Goal: Task Accomplishment & Management: Manage account settings

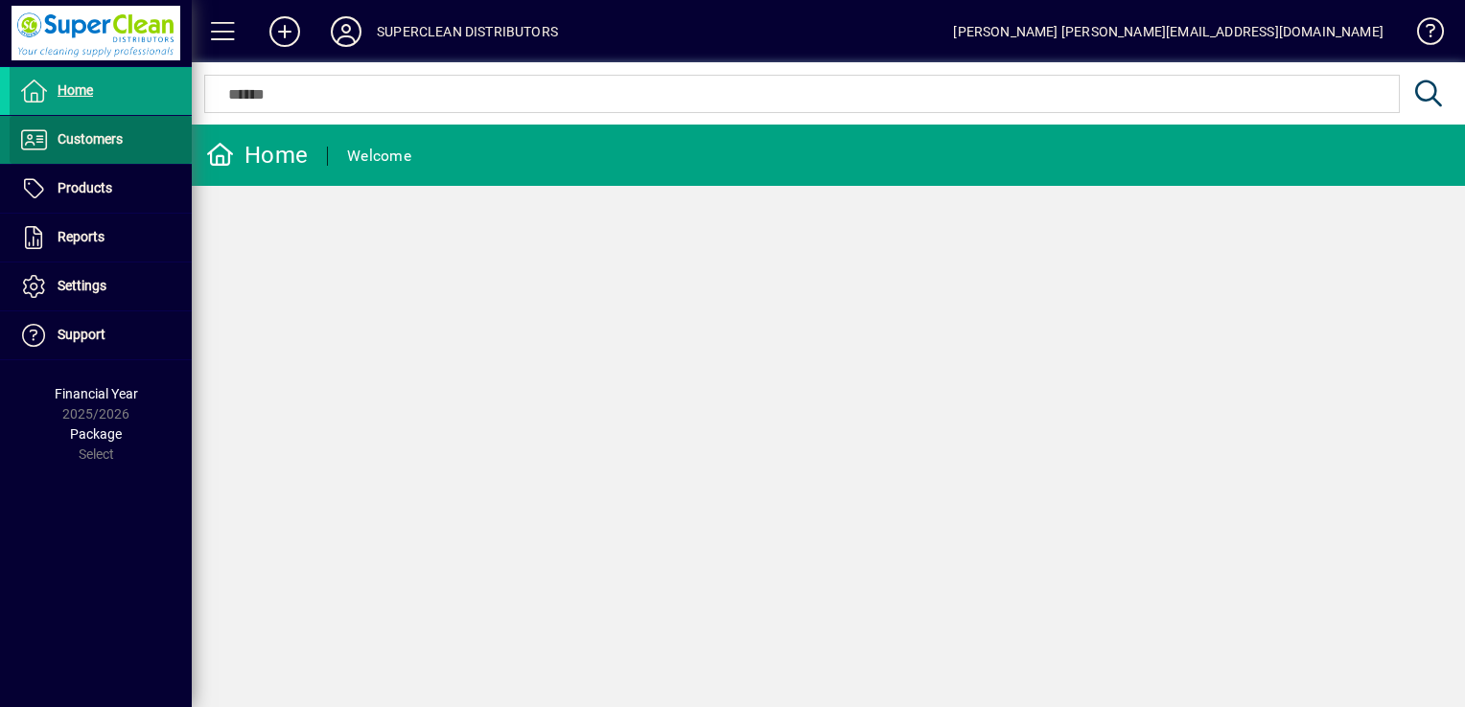
click at [115, 144] on span "Customers" at bounding box center [90, 138] width 65 height 15
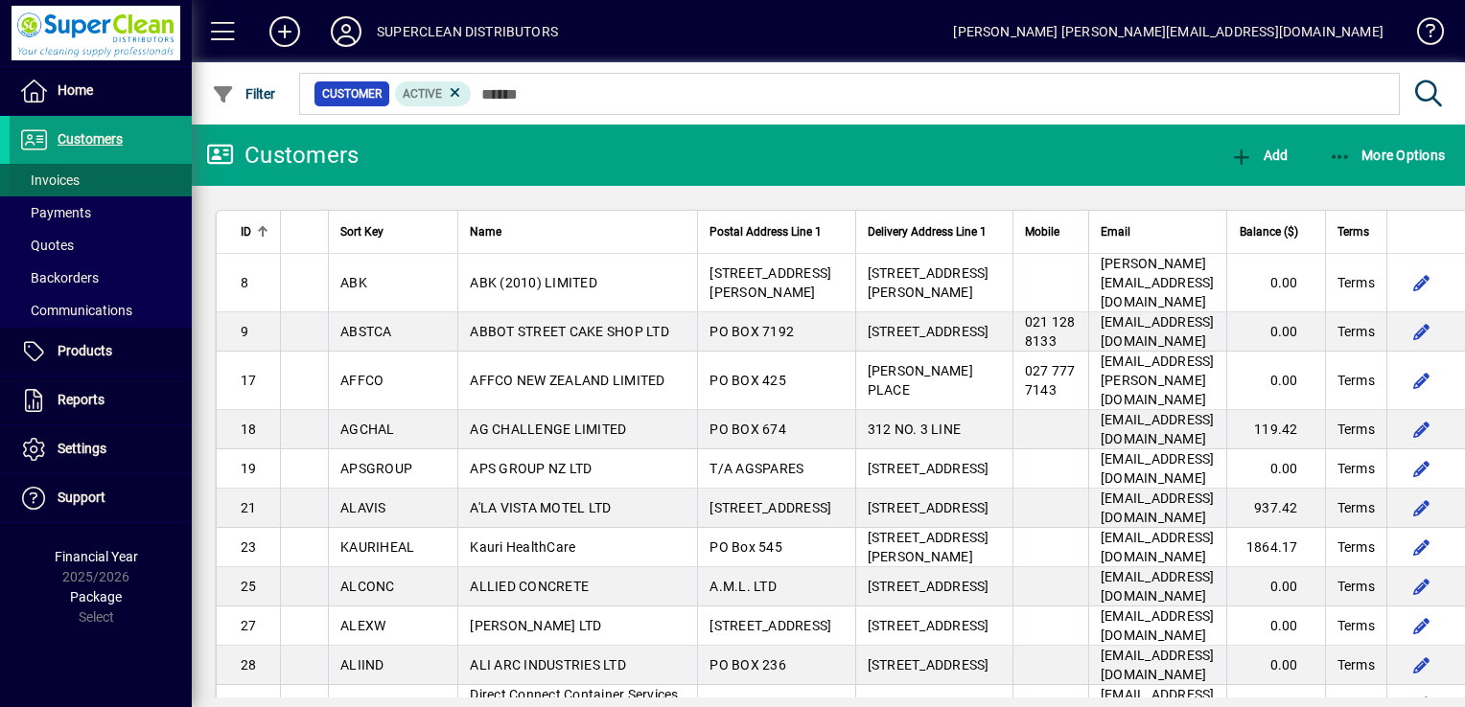
click at [88, 173] on span at bounding box center [101, 180] width 182 height 46
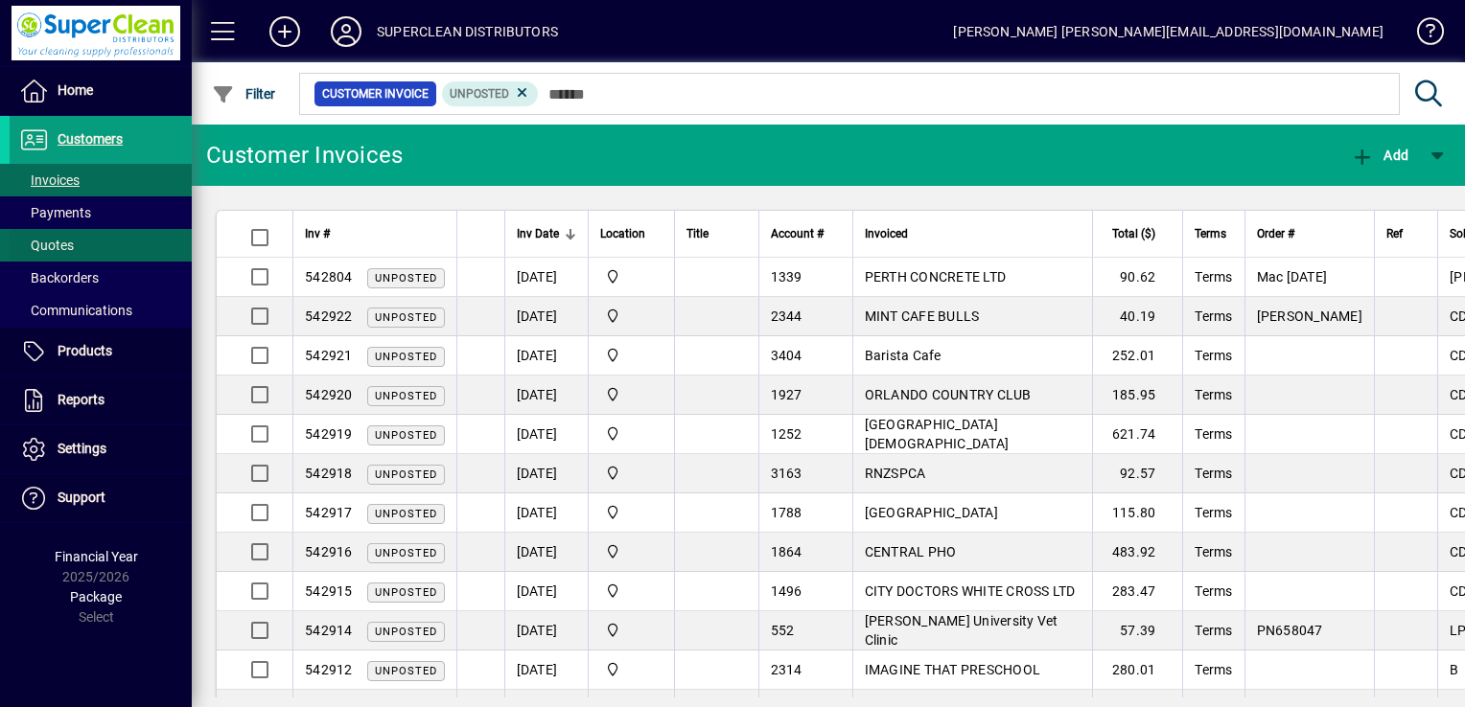
click at [108, 222] on span at bounding box center [101, 245] width 182 height 46
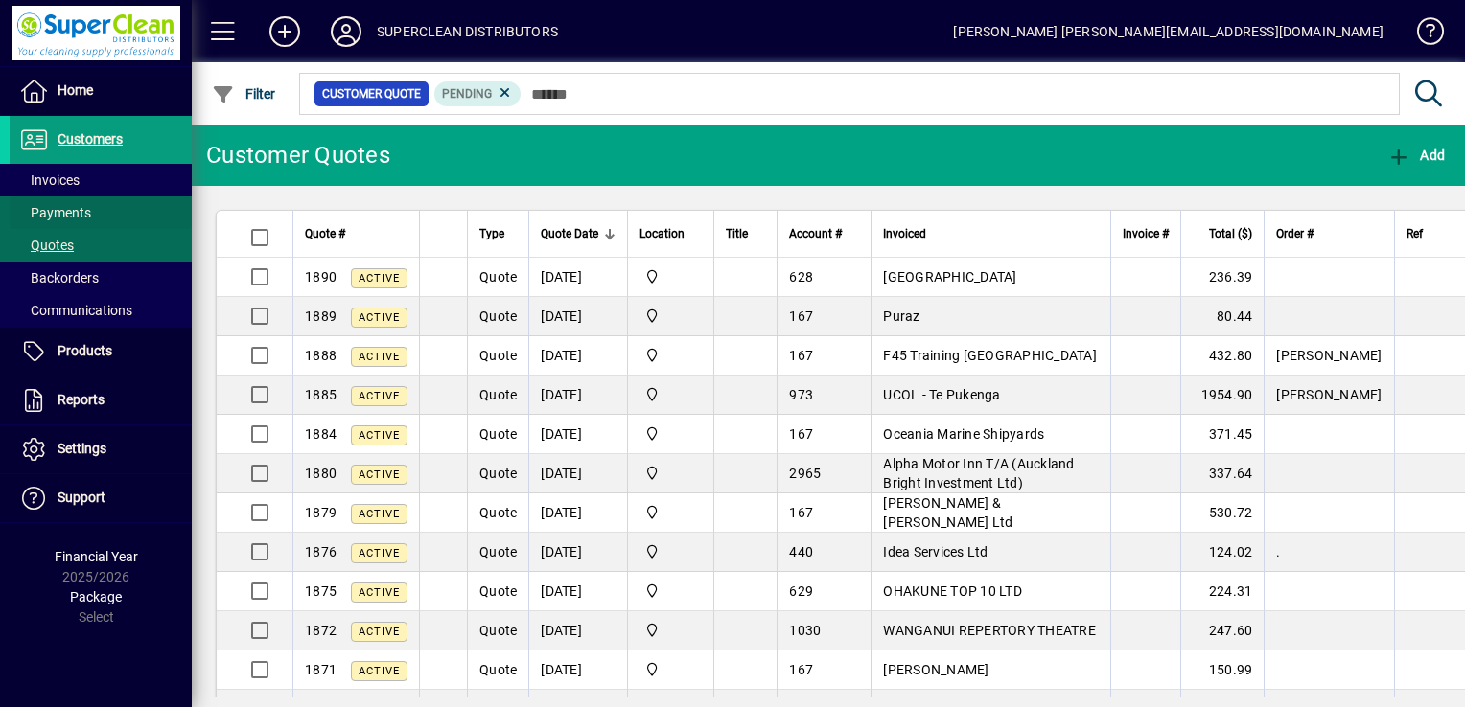
click at [105, 213] on span at bounding box center [101, 213] width 182 height 46
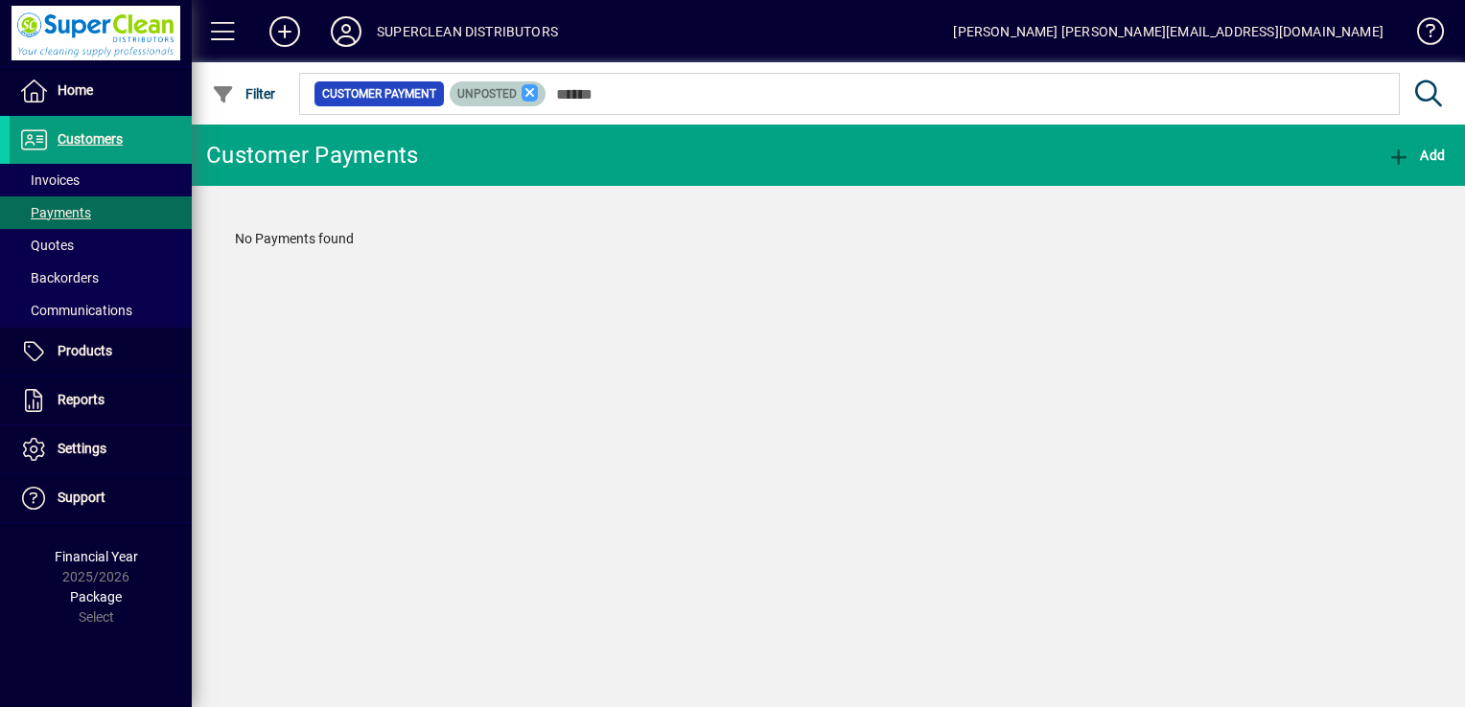
click at [530, 87] on icon at bounding box center [529, 92] width 17 height 17
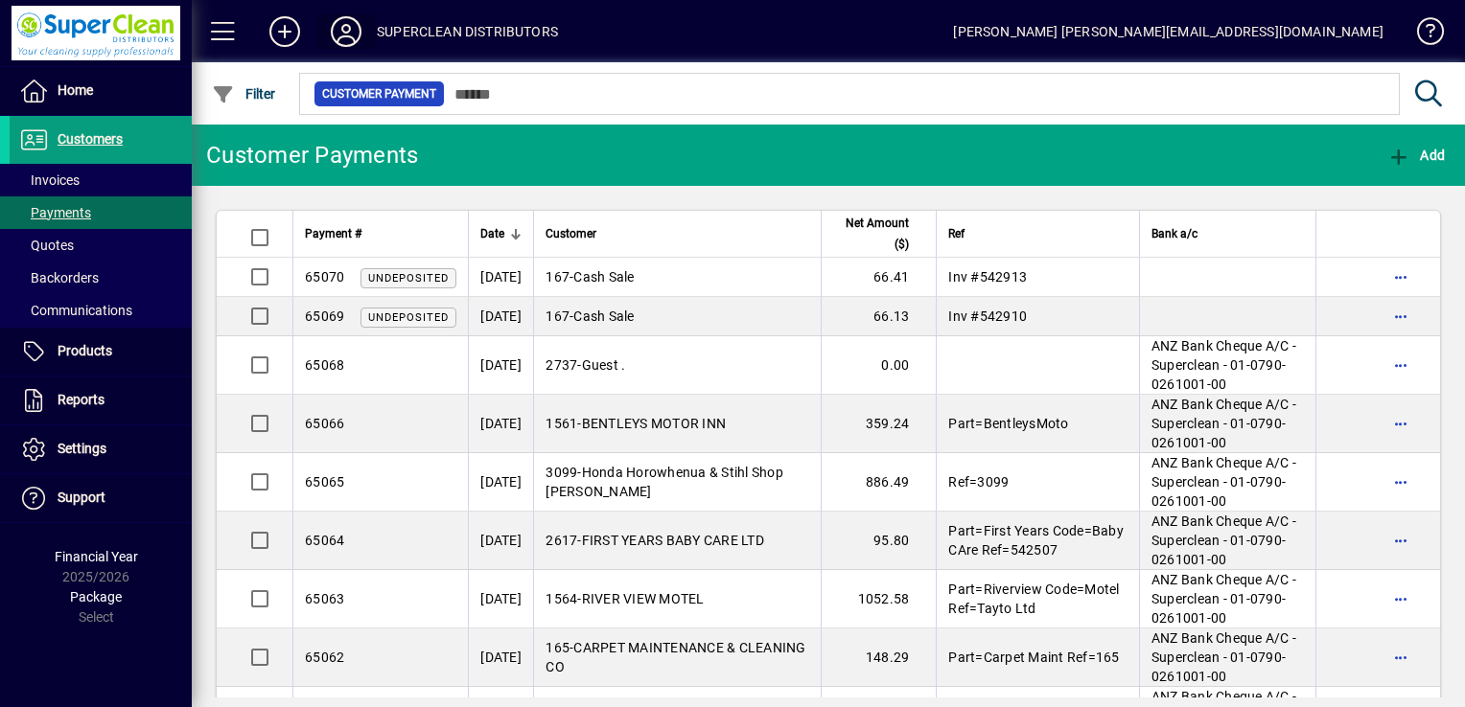
click at [345, 35] on icon at bounding box center [346, 31] width 38 height 31
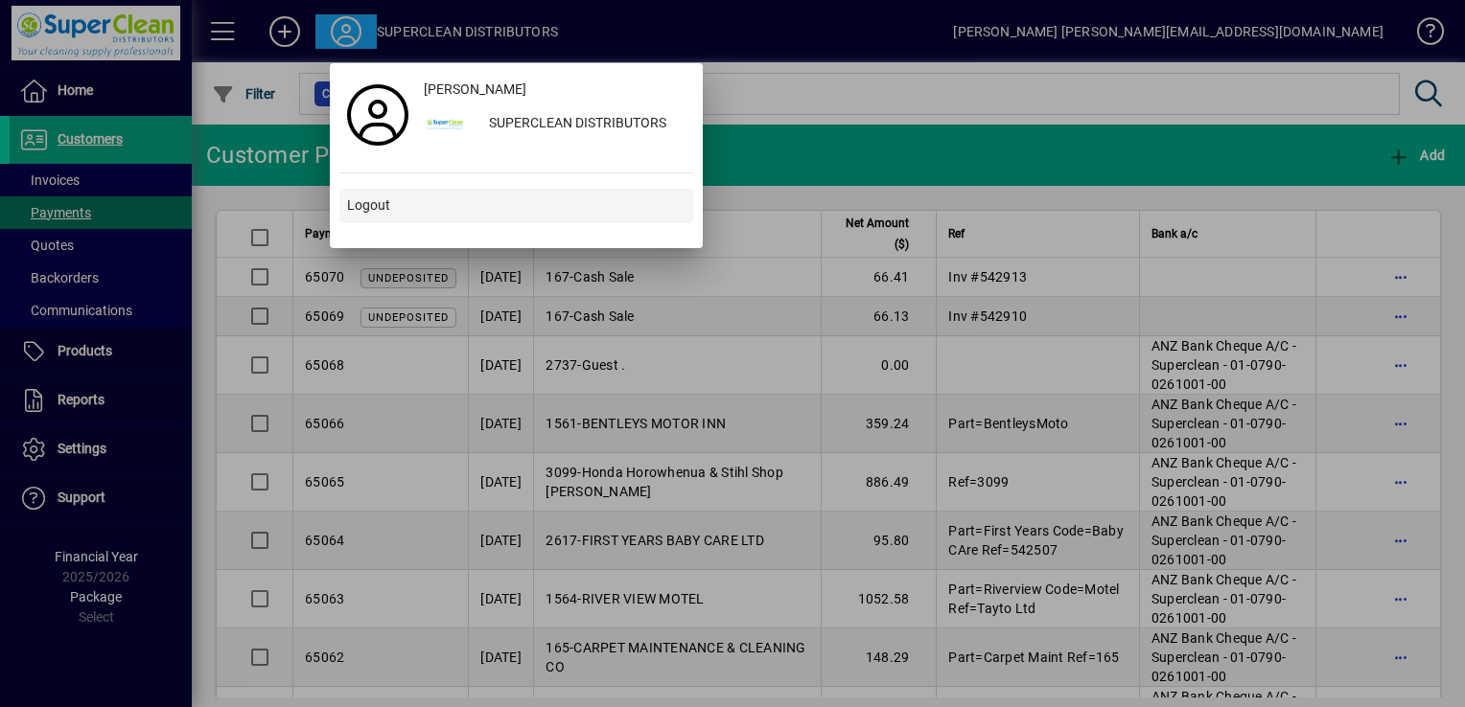
click at [369, 206] on span "Logout" at bounding box center [368, 206] width 43 height 20
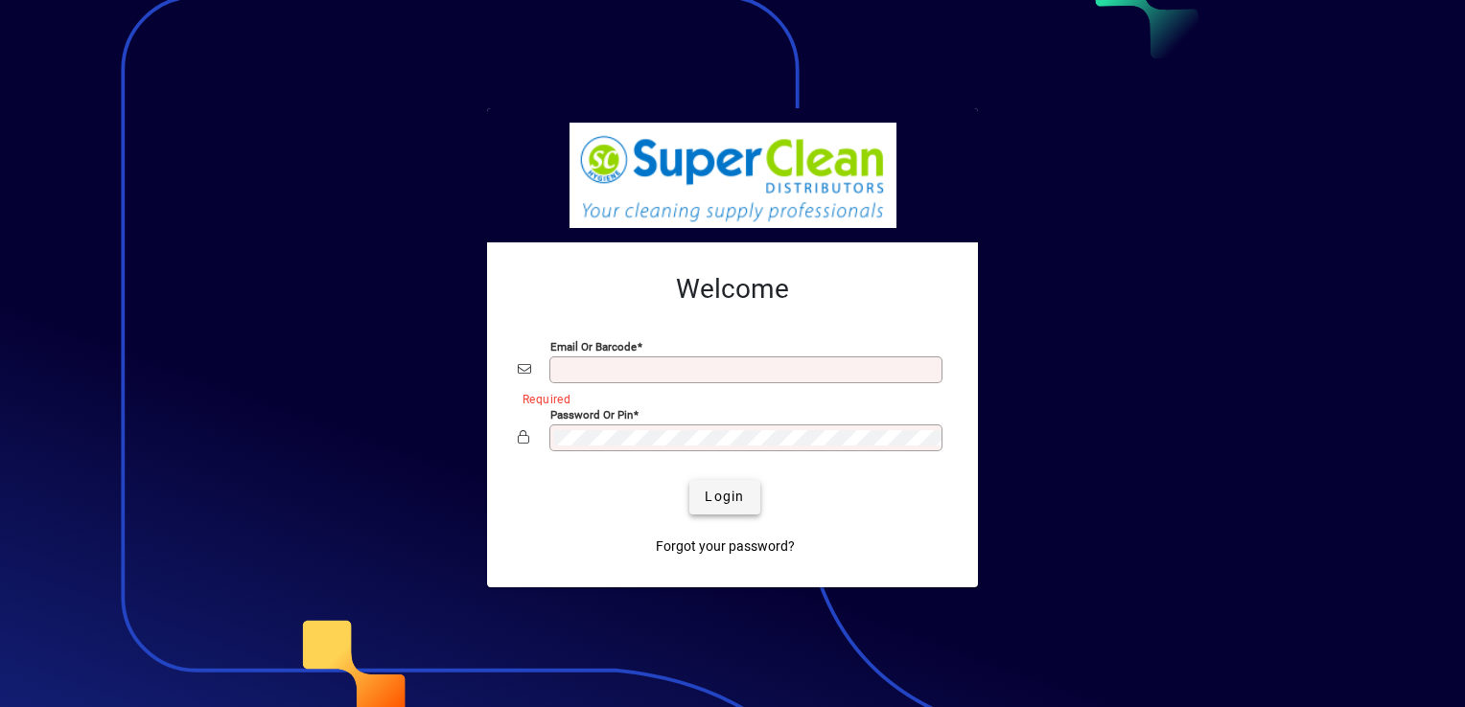
type input "**********"
click at [734, 494] on span "Login" at bounding box center [724, 497] width 39 height 20
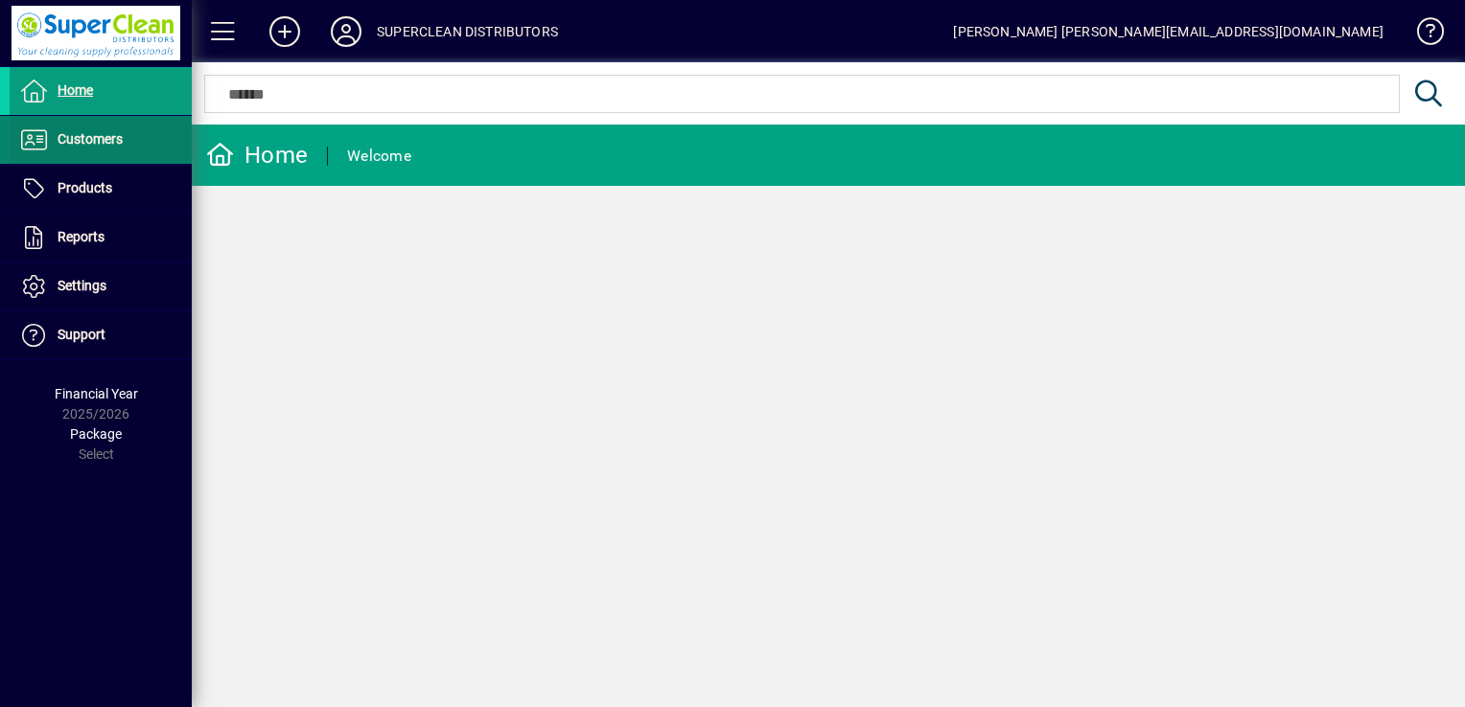
click at [128, 127] on span at bounding box center [101, 140] width 182 height 46
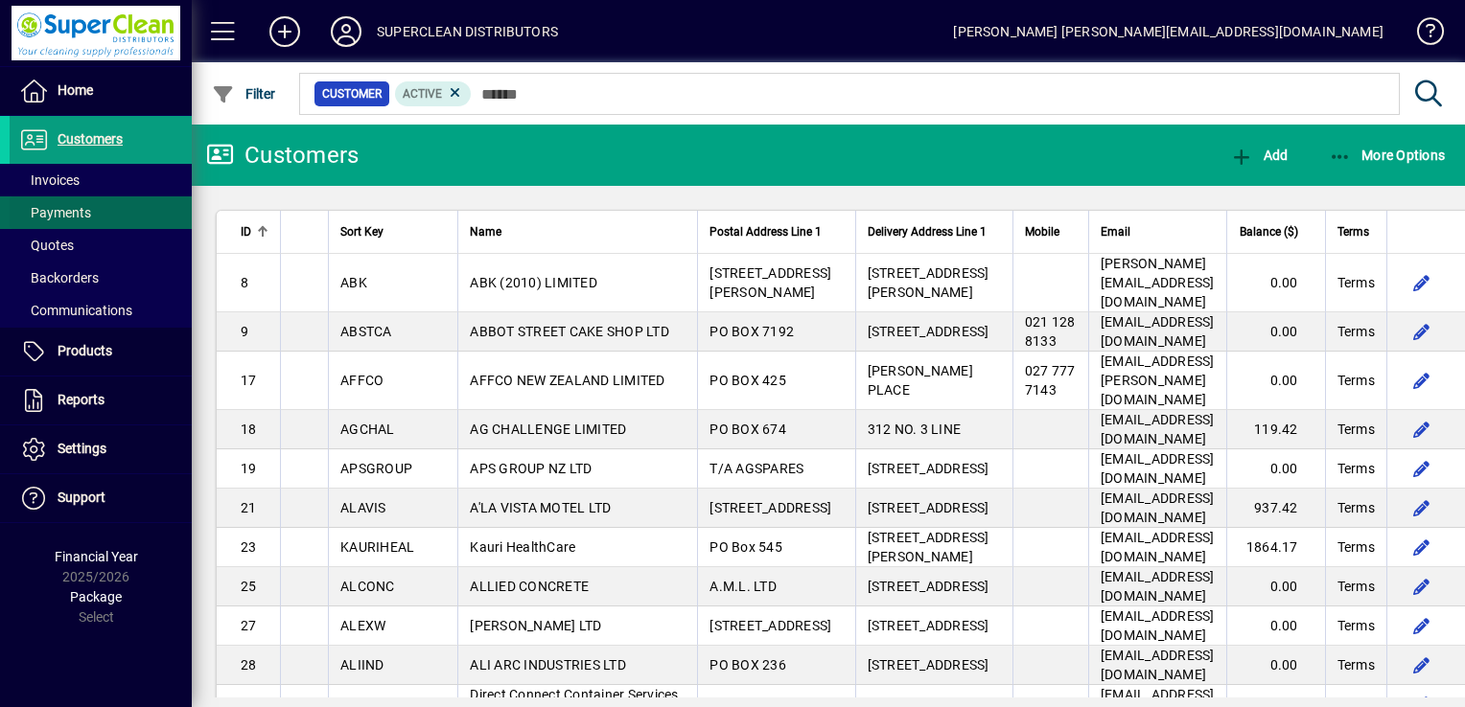
click at [94, 205] on span at bounding box center [101, 213] width 182 height 46
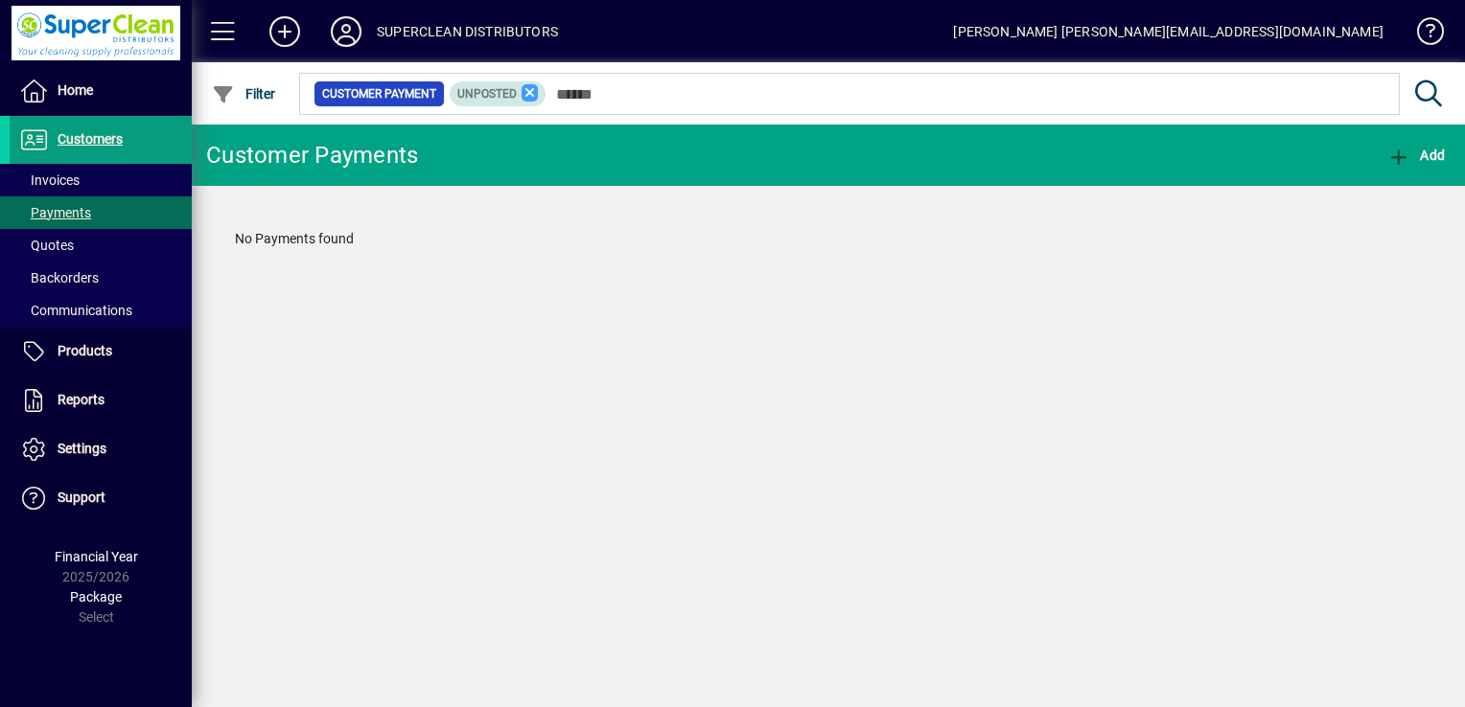
click at [531, 91] on icon at bounding box center [529, 92] width 17 height 17
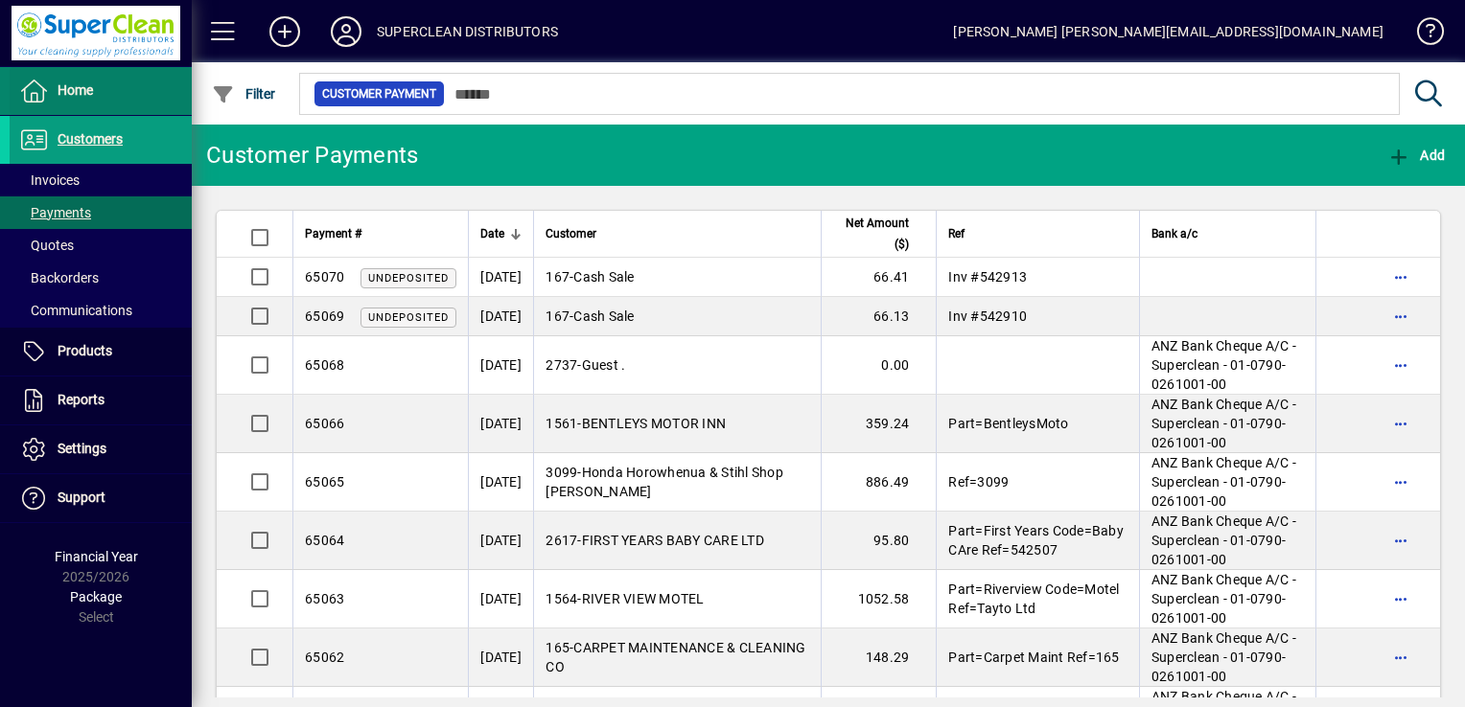
click at [64, 82] on span "Home" at bounding box center [75, 89] width 35 height 15
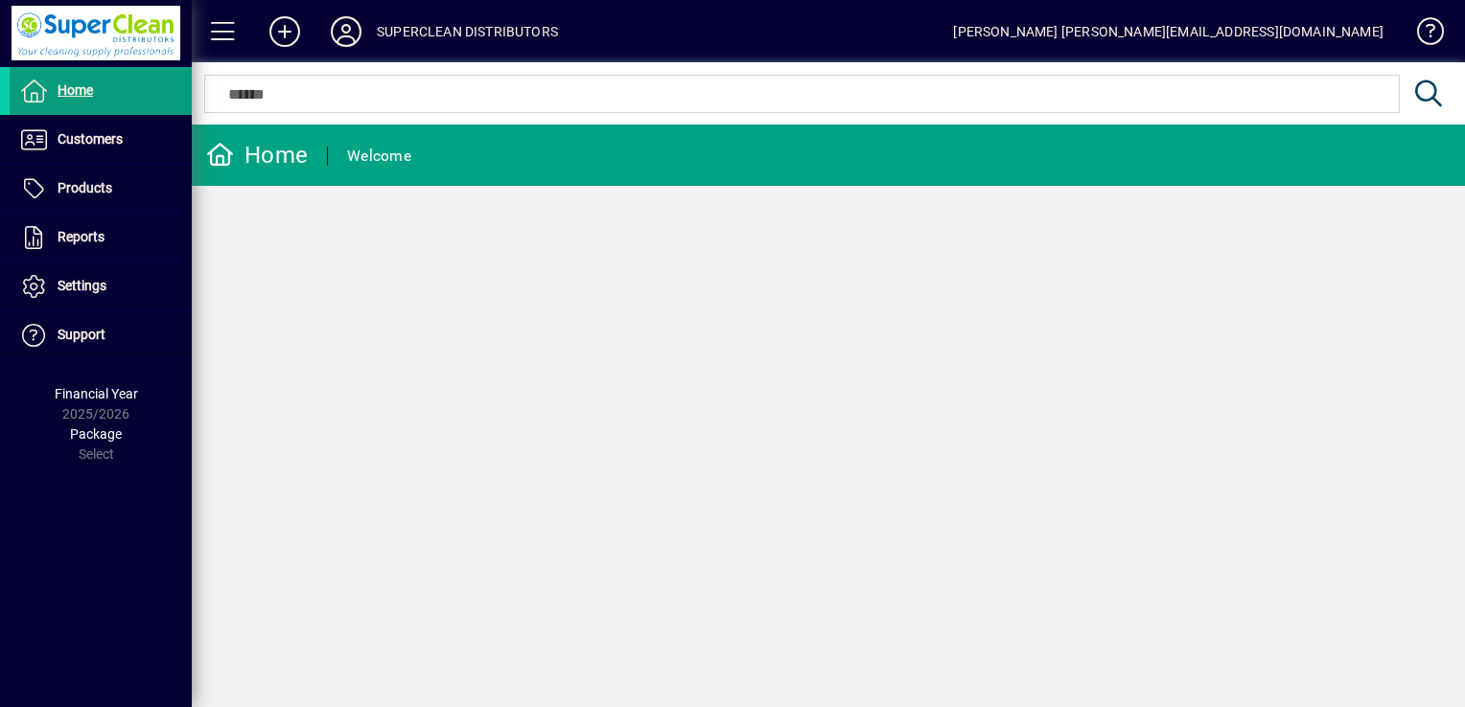
click at [358, 29] on icon at bounding box center [346, 31] width 38 height 31
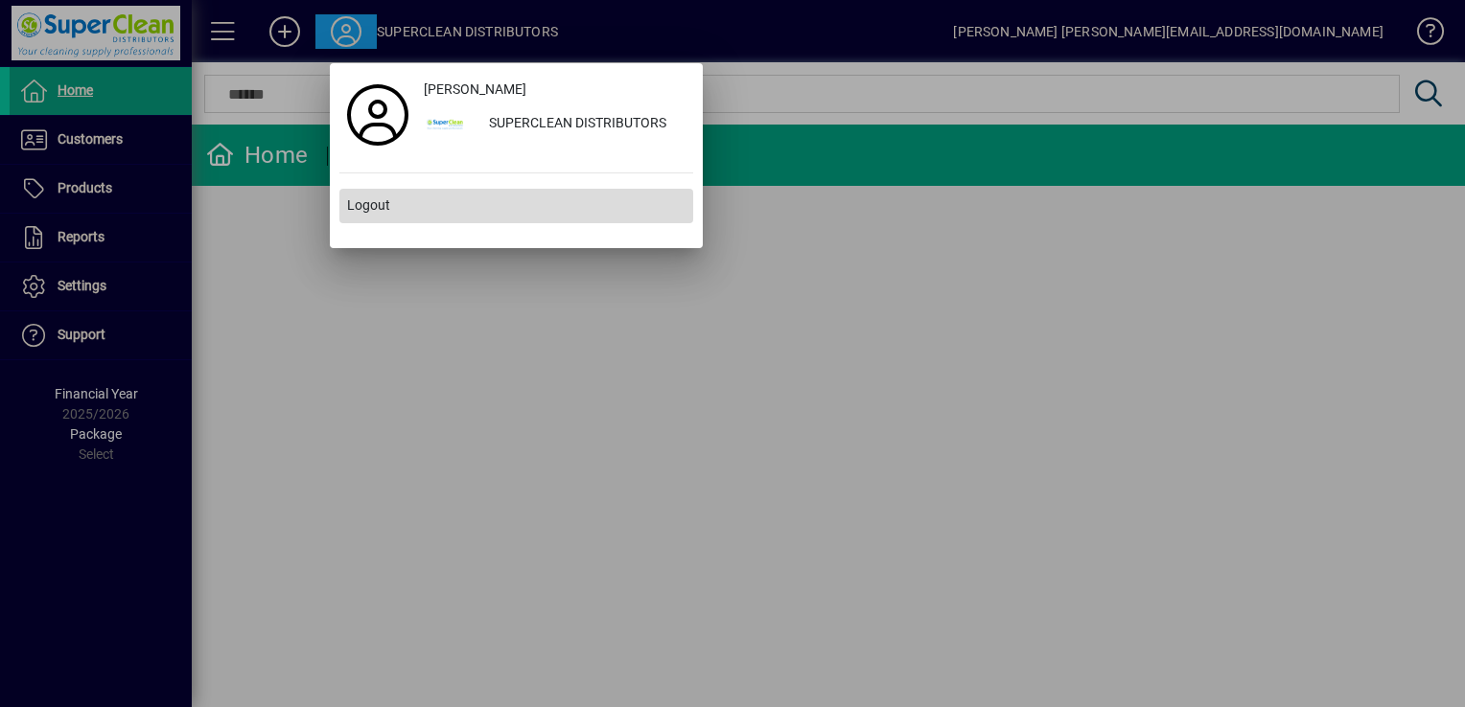
click at [382, 213] on span "Logout" at bounding box center [368, 206] width 43 height 20
